Goal: Task Accomplishment & Management: Complete application form

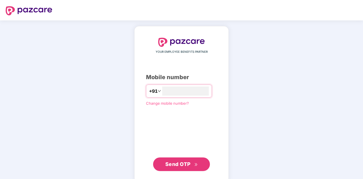
type input "**********"
click at [181, 161] on span "Send OTP" at bounding box center [181, 164] width 33 height 8
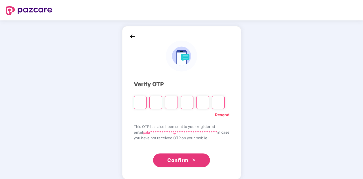
type input "*"
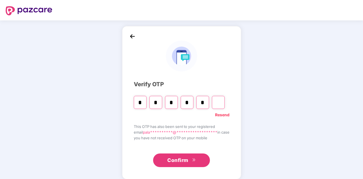
type input "*"
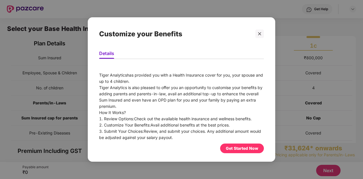
click at [236, 148] on div "Get Started Now" at bounding box center [242, 149] width 32 height 6
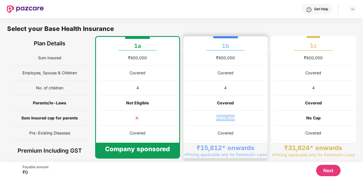
drag, startPoint x: 216, startPoint y: 117, endPoint x: 235, endPoint y: 117, distance: 19.3
click at [235, 117] on div "₹400,000" at bounding box center [225, 118] width 77 height 15
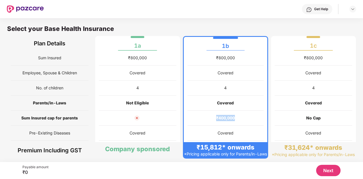
click at [235, 117] on div "₹400,000" at bounding box center [226, 118] width 76 height 15
click at [154, 91] on div "4" at bounding box center [137, 88] width 77 height 15
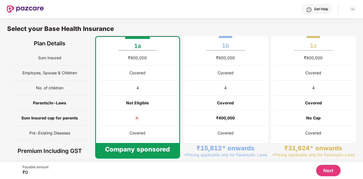
click at [123, 124] on div at bounding box center [138, 118] width 76 height 15
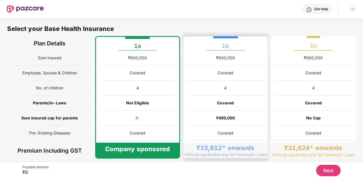
click at [242, 127] on div "Covered" at bounding box center [225, 133] width 77 height 15
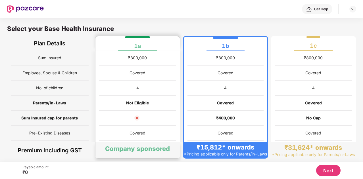
click at [150, 103] on div "Not Eligible" at bounding box center [137, 103] width 77 height 15
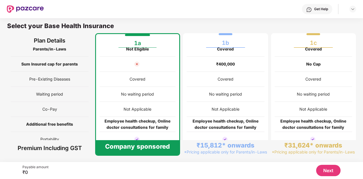
scroll to position [72, 0]
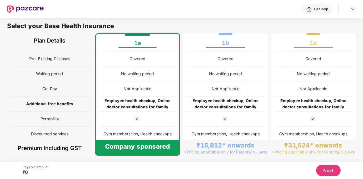
click at [329, 173] on button "Next" at bounding box center [328, 170] width 24 height 11
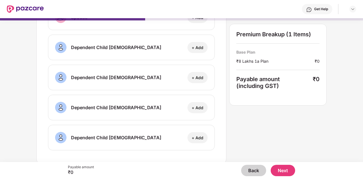
scroll to position [0, 0]
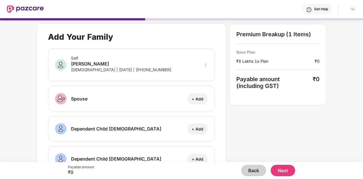
click at [277, 168] on button "Next" at bounding box center [283, 170] width 24 height 11
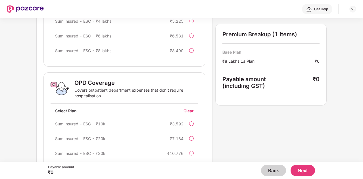
scroll to position [162, 0]
click at [298, 168] on button "Next" at bounding box center [303, 170] width 24 height 11
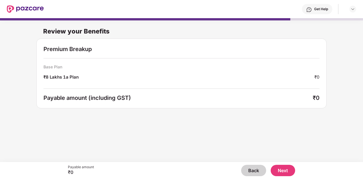
click at [285, 168] on button "Next" at bounding box center [283, 170] width 24 height 11
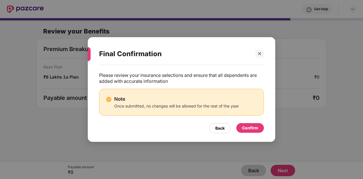
click at [246, 129] on div "Confirm" at bounding box center [250, 128] width 16 height 6
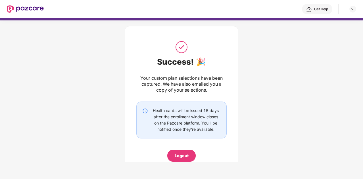
click at [349, 11] on div at bounding box center [350, 9] width 12 height 7
click at [352, 10] on img at bounding box center [353, 9] width 5 height 5
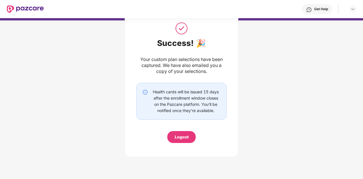
click at [176, 134] on div "Logout" at bounding box center [182, 137] width 14 height 6
